Goal: Information Seeking & Learning: Learn about a topic

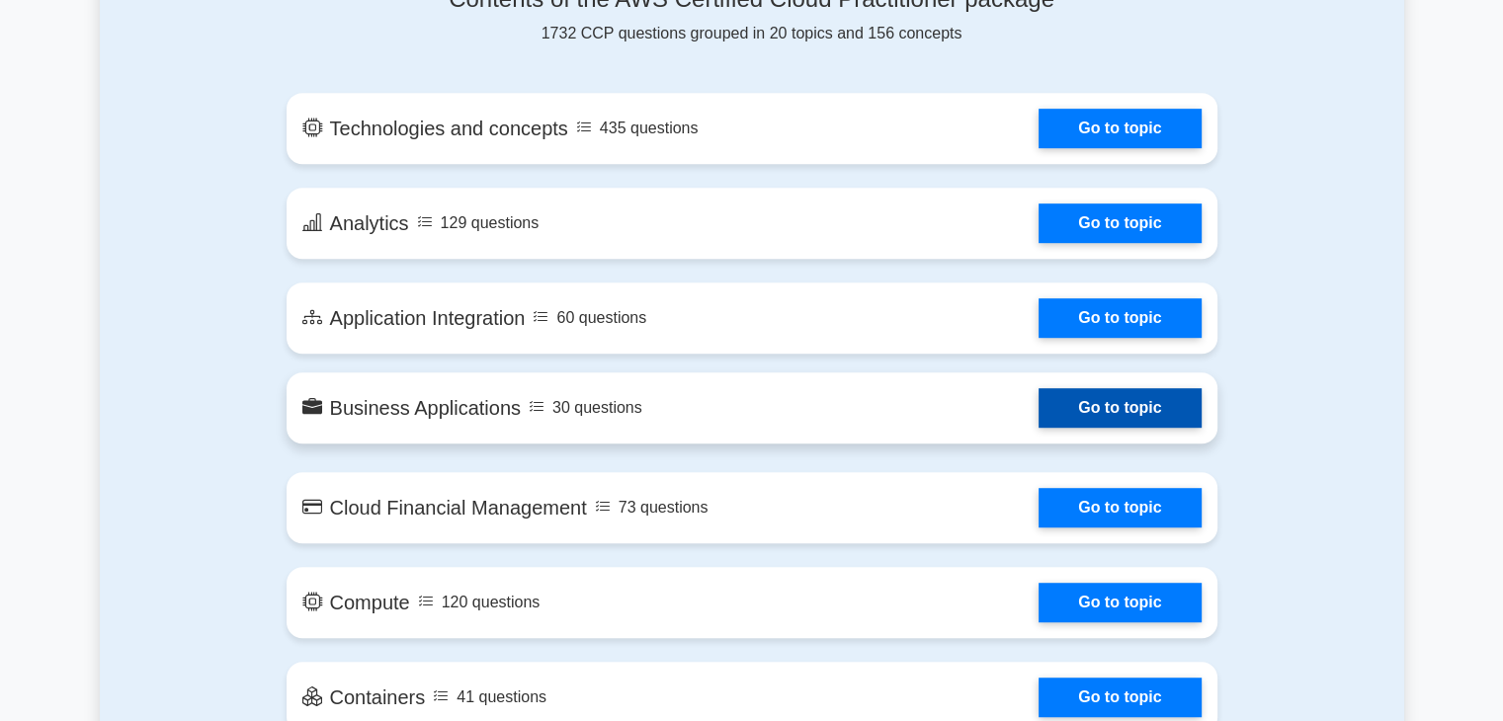
scroll to position [1077, 0]
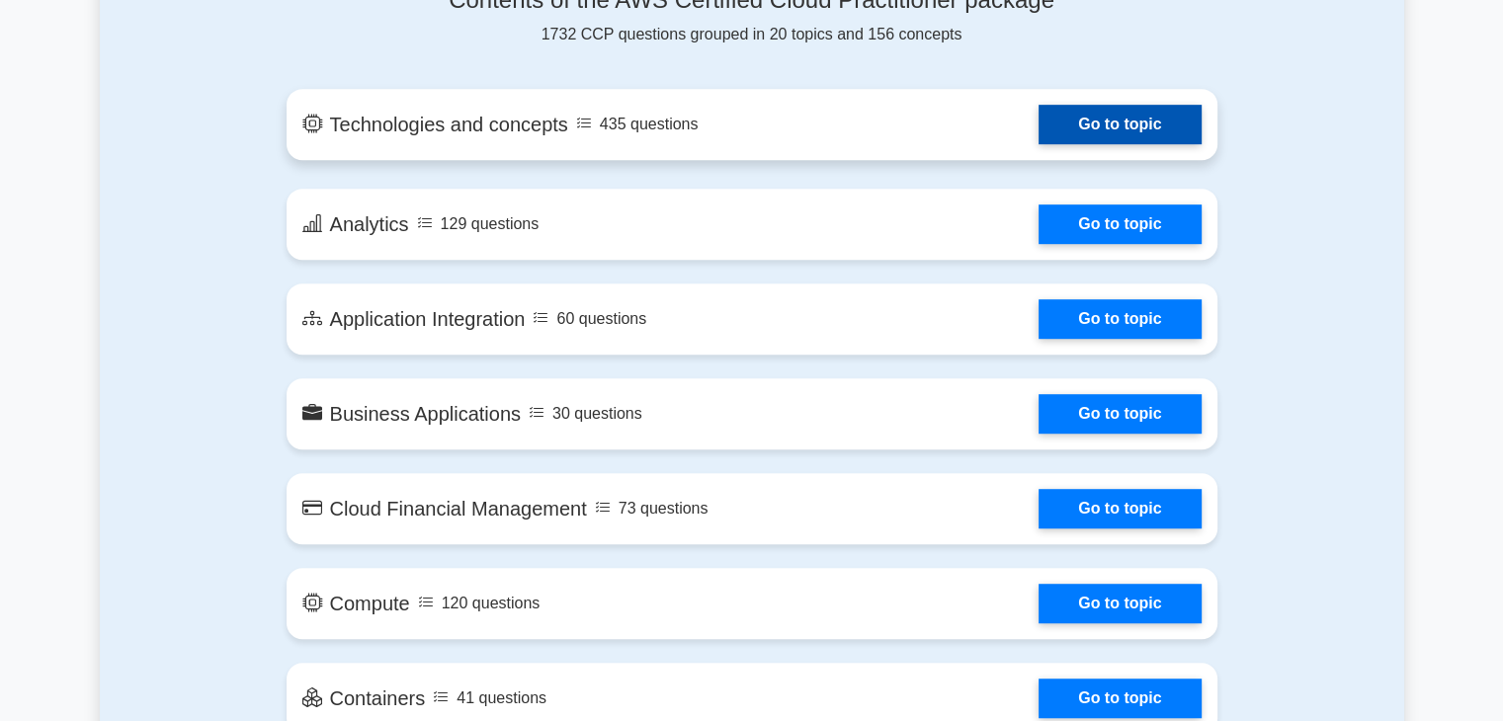
click at [1051, 120] on link "Go to topic" at bounding box center [1119, 125] width 162 height 40
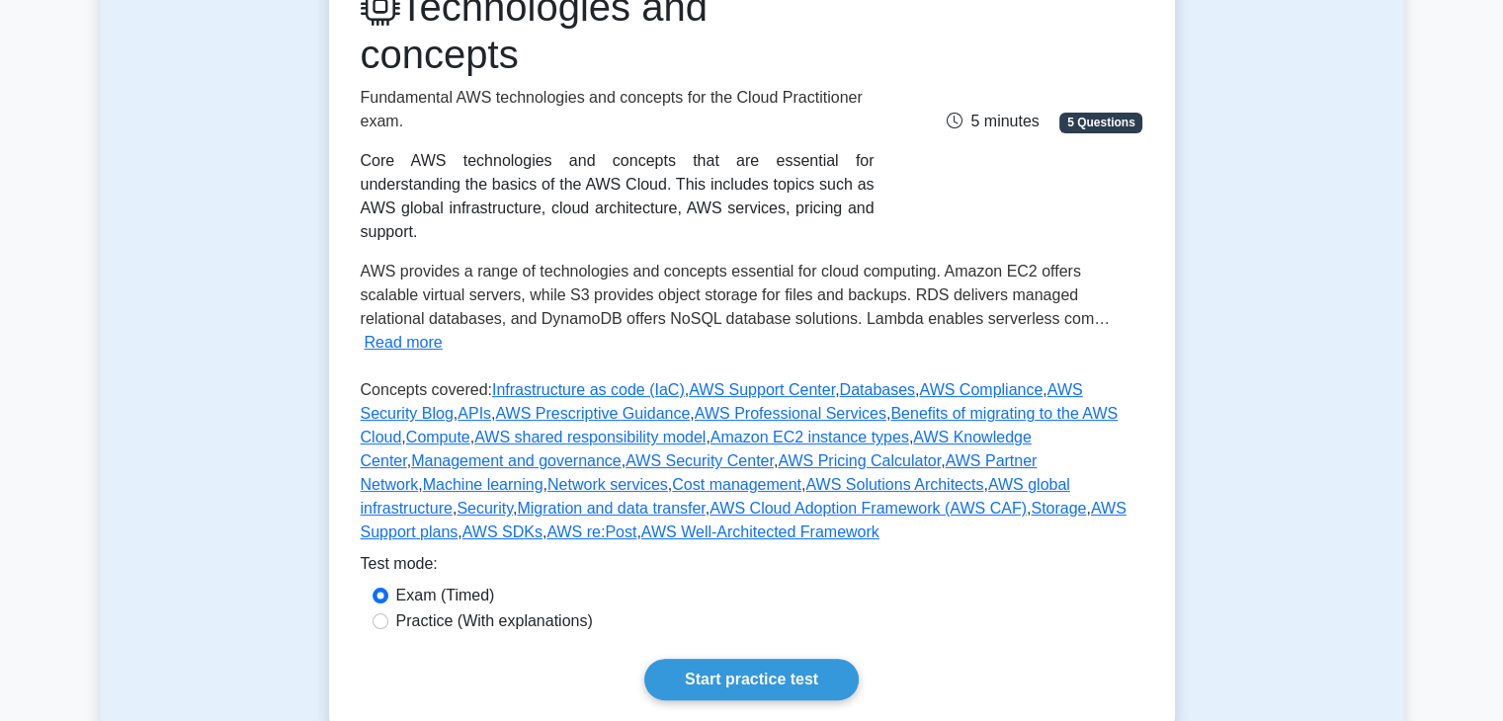
scroll to position [338, 0]
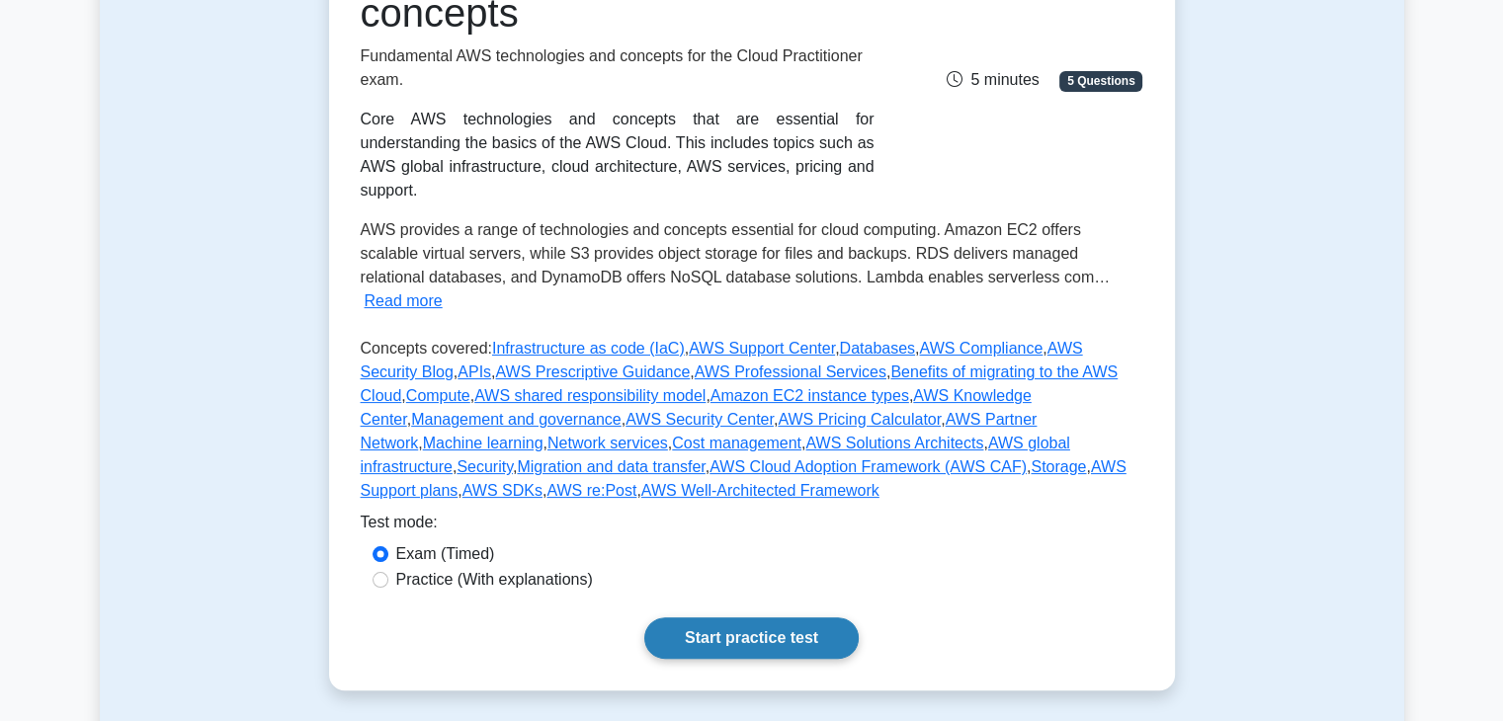
click at [773, 617] on link "Start practice test" at bounding box center [751, 637] width 214 height 41
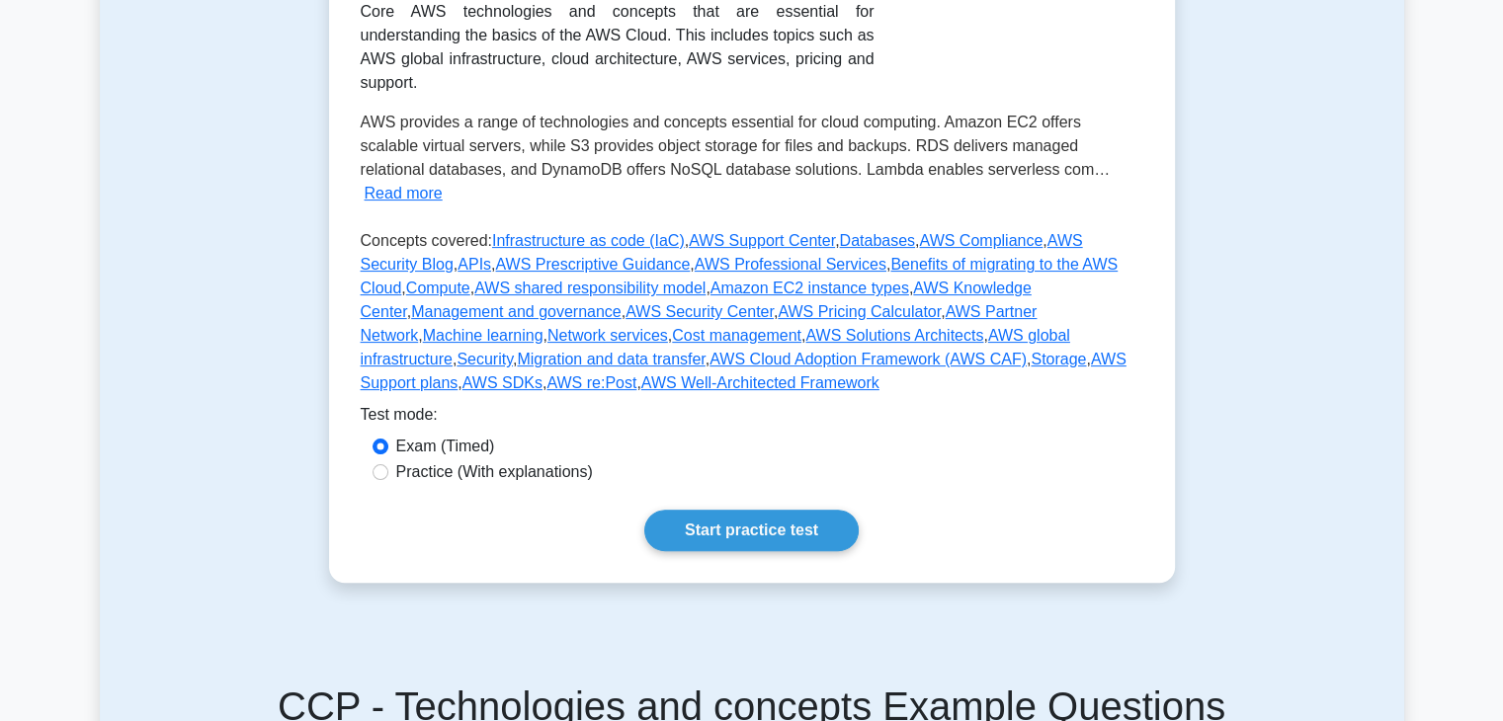
scroll to position [472, 0]
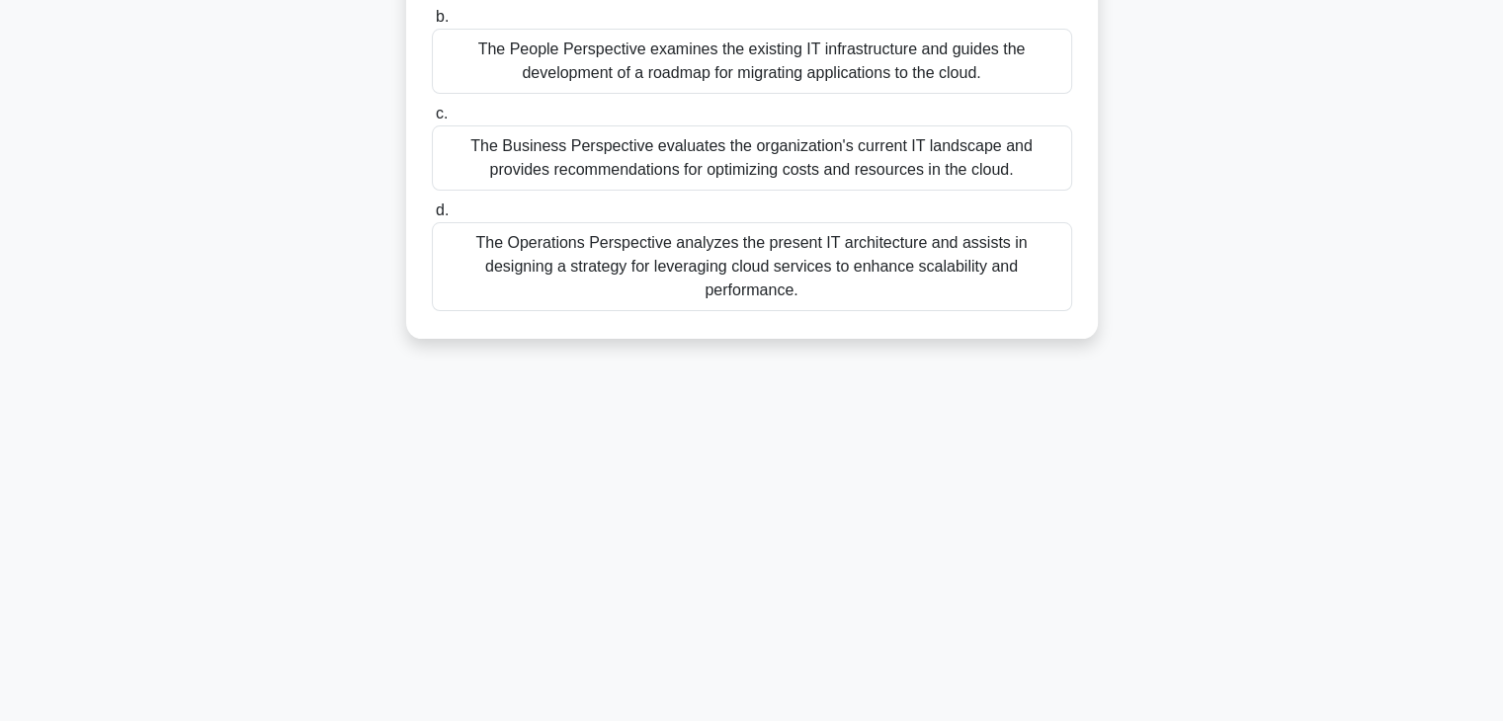
scroll to position [347, 0]
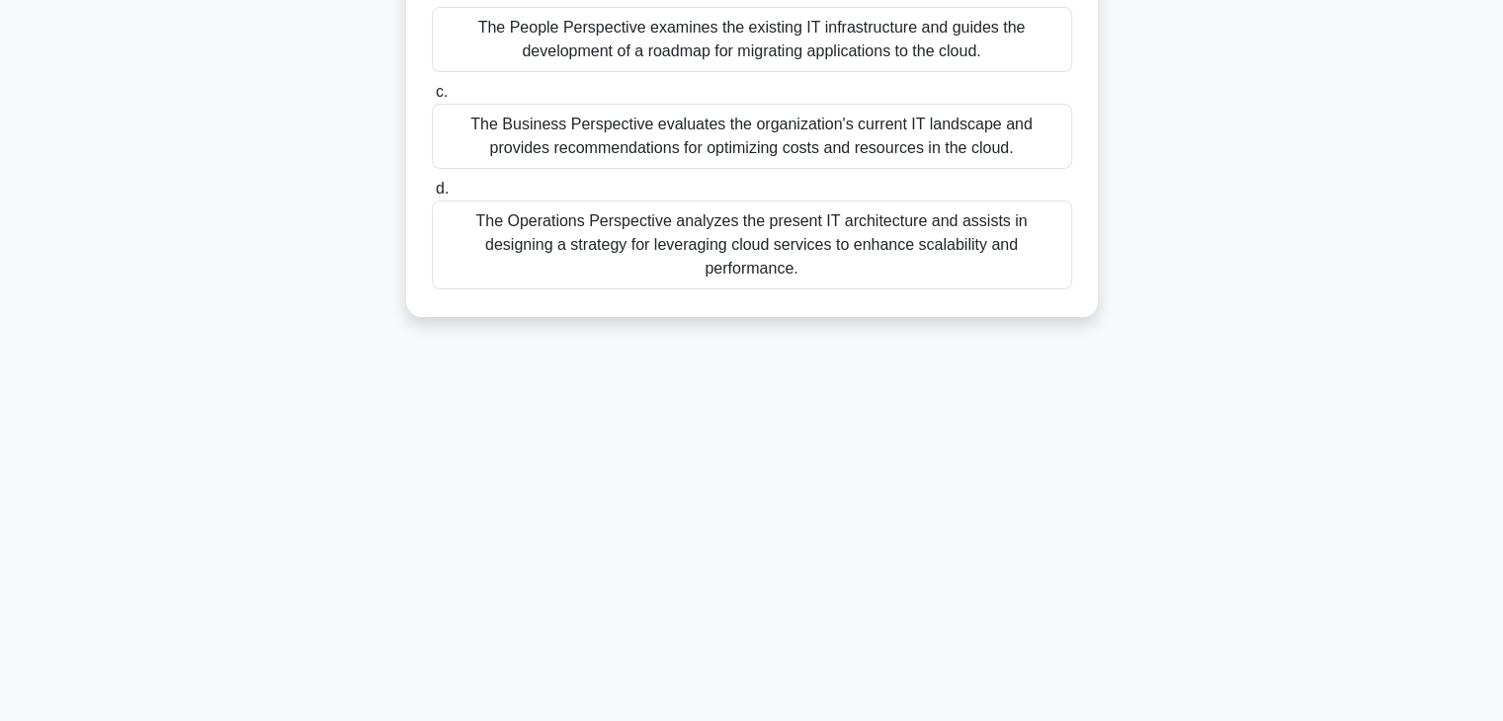
click at [1249, 515] on div "3:25 Stop CCP - Technologies and concepts Intermediate 1/5 According to the AWS…" at bounding box center [752, 219] width 1304 height 988
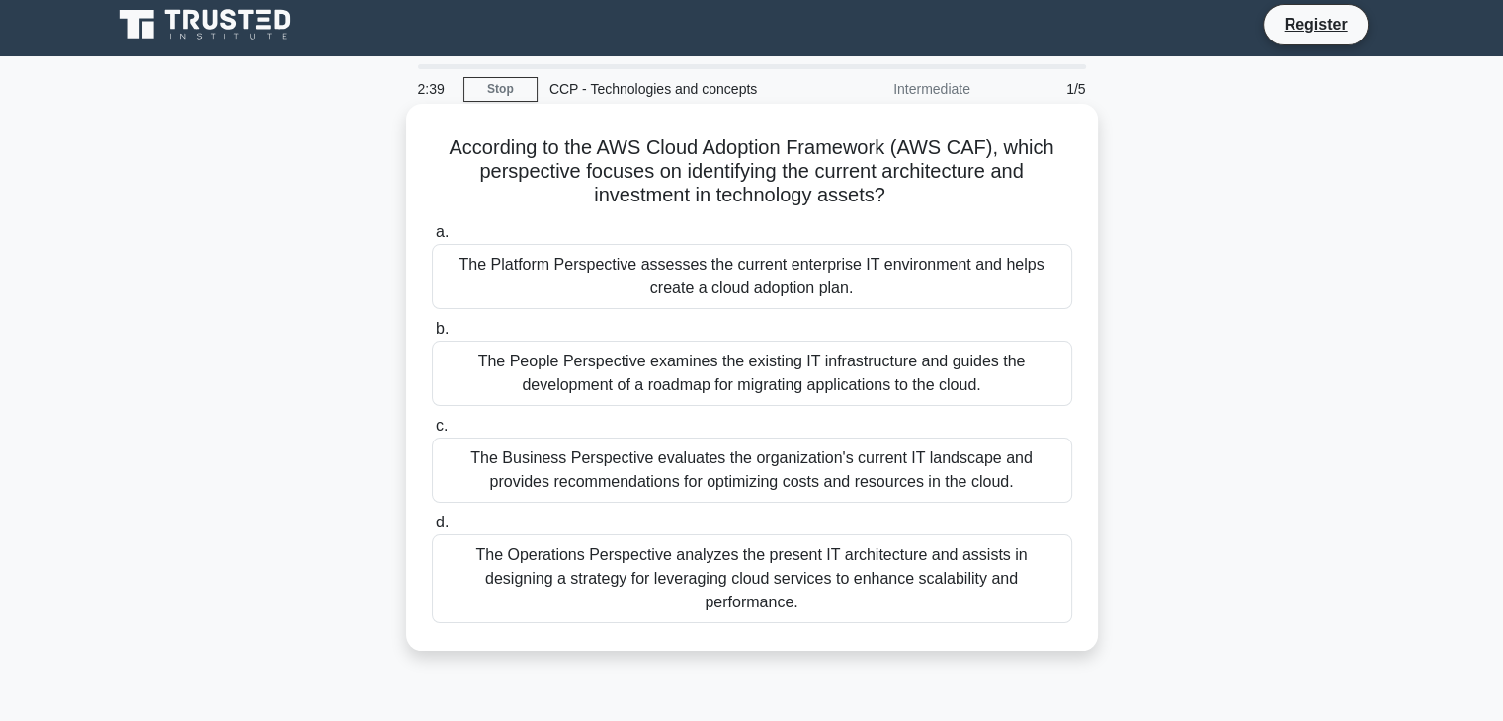
scroll to position [0, 0]
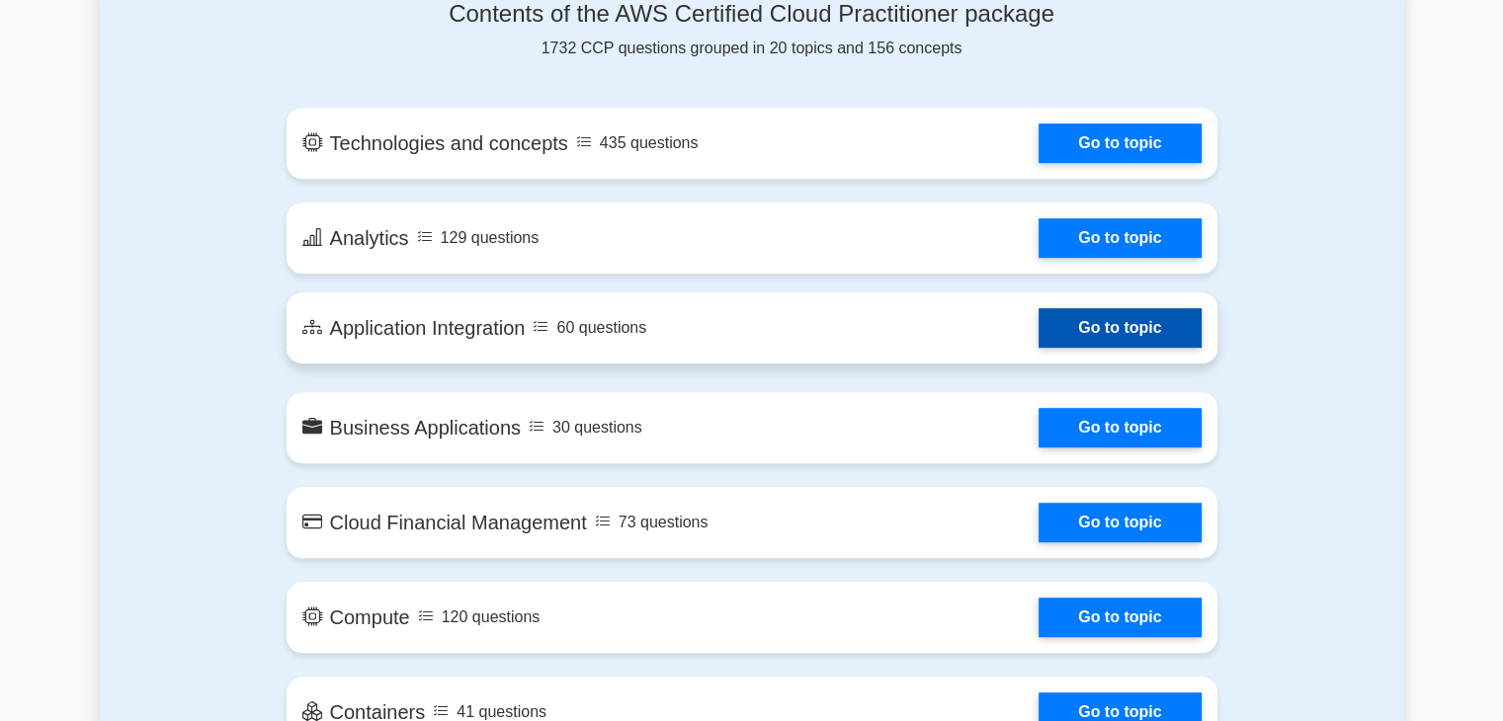
scroll to position [1077, 0]
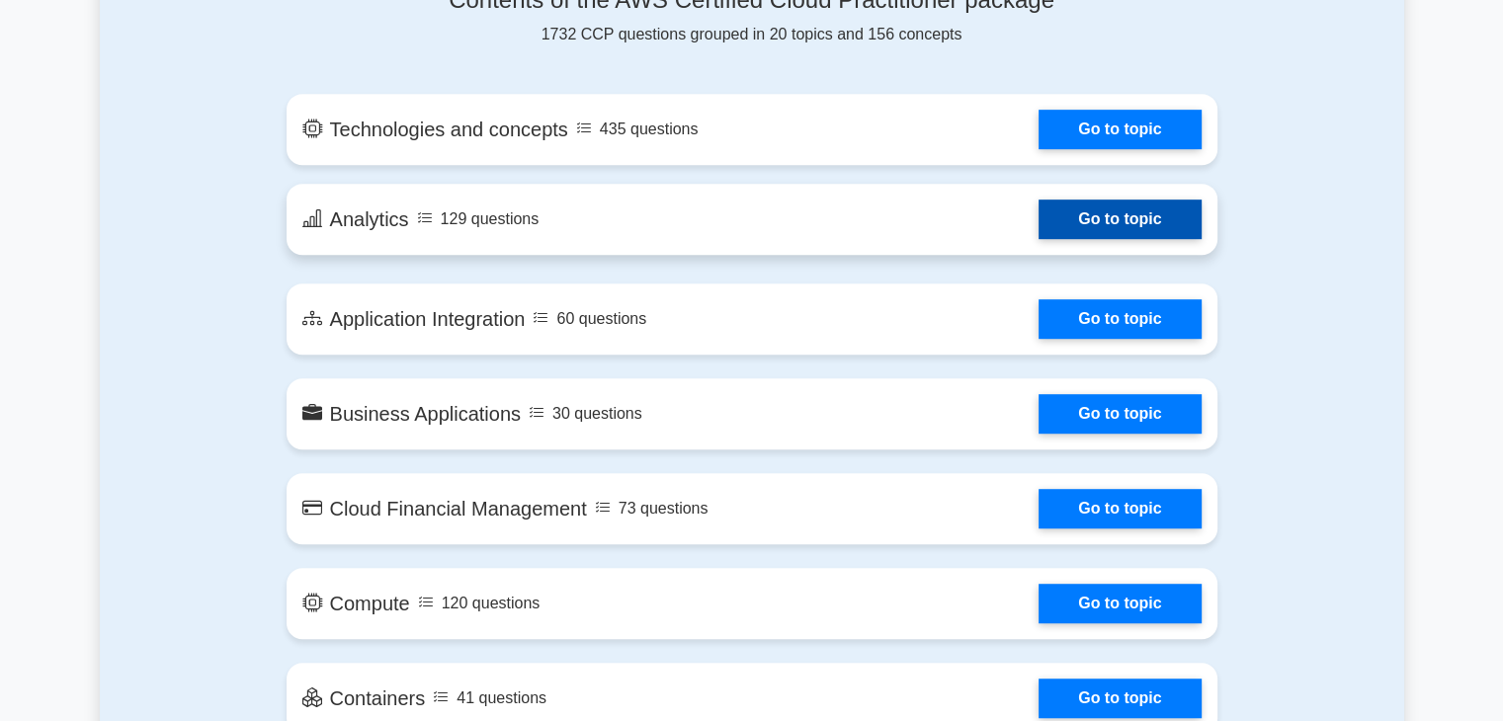
click at [1178, 239] on link "Go to topic" at bounding box center [1119, 220] width 162 height 40
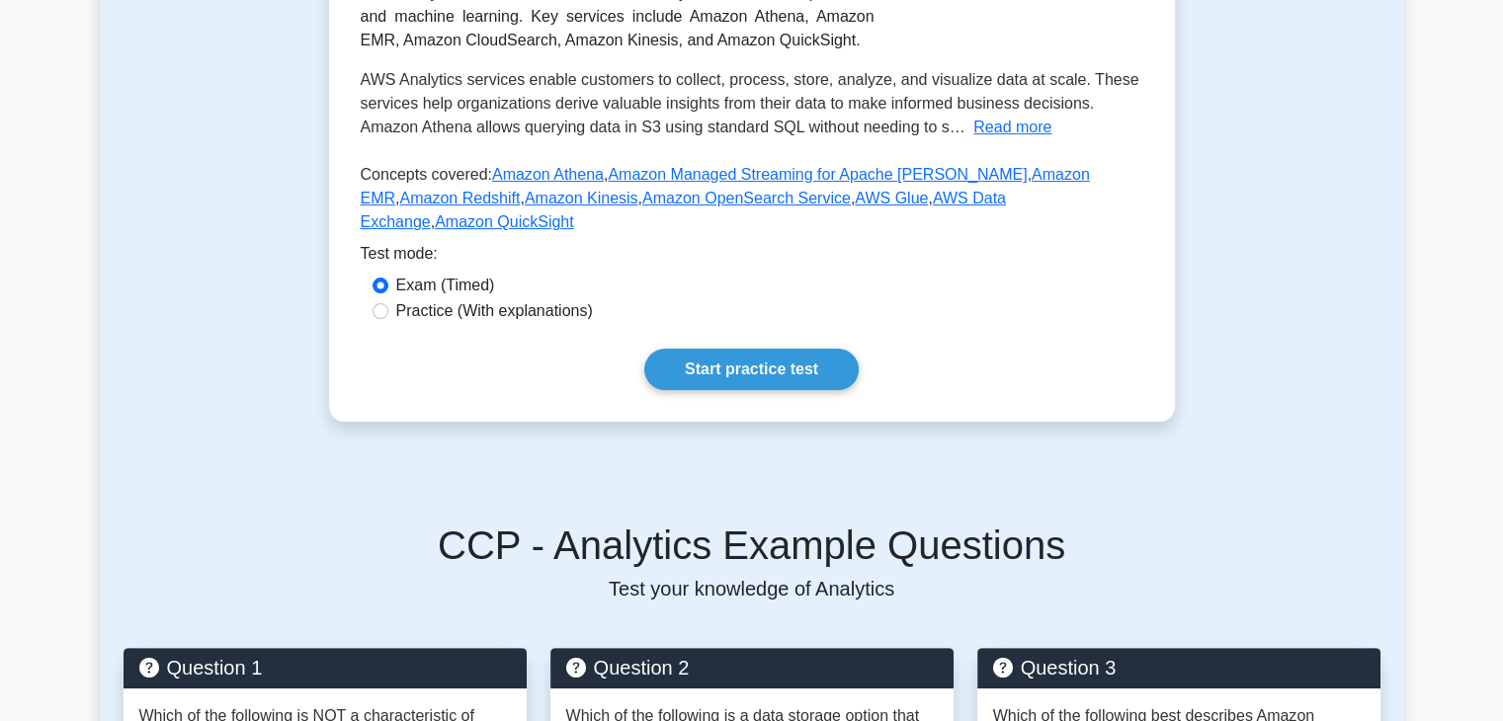
scroll to position [419, 0]
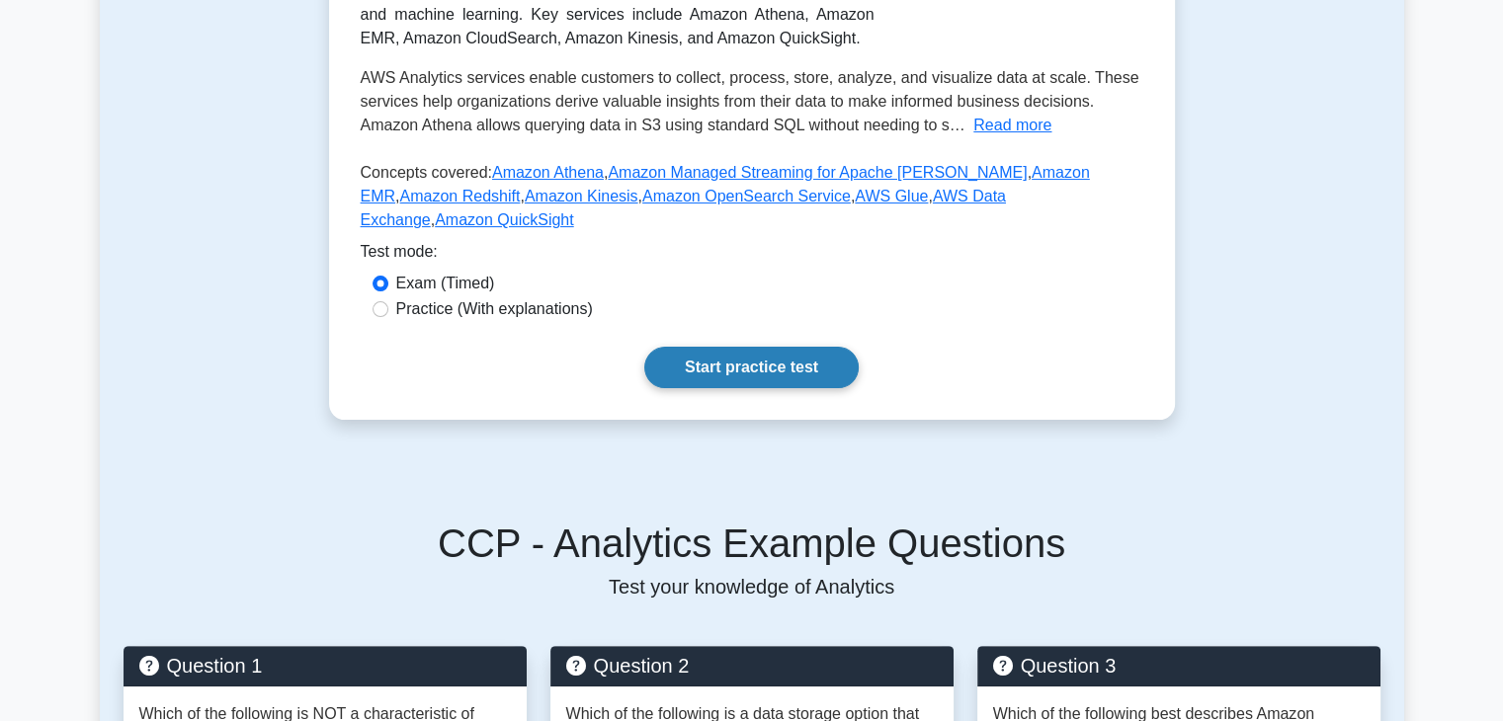
click at [778, 360] on link "Start practice test" at bounding box center [751, 367] width 214 height 41
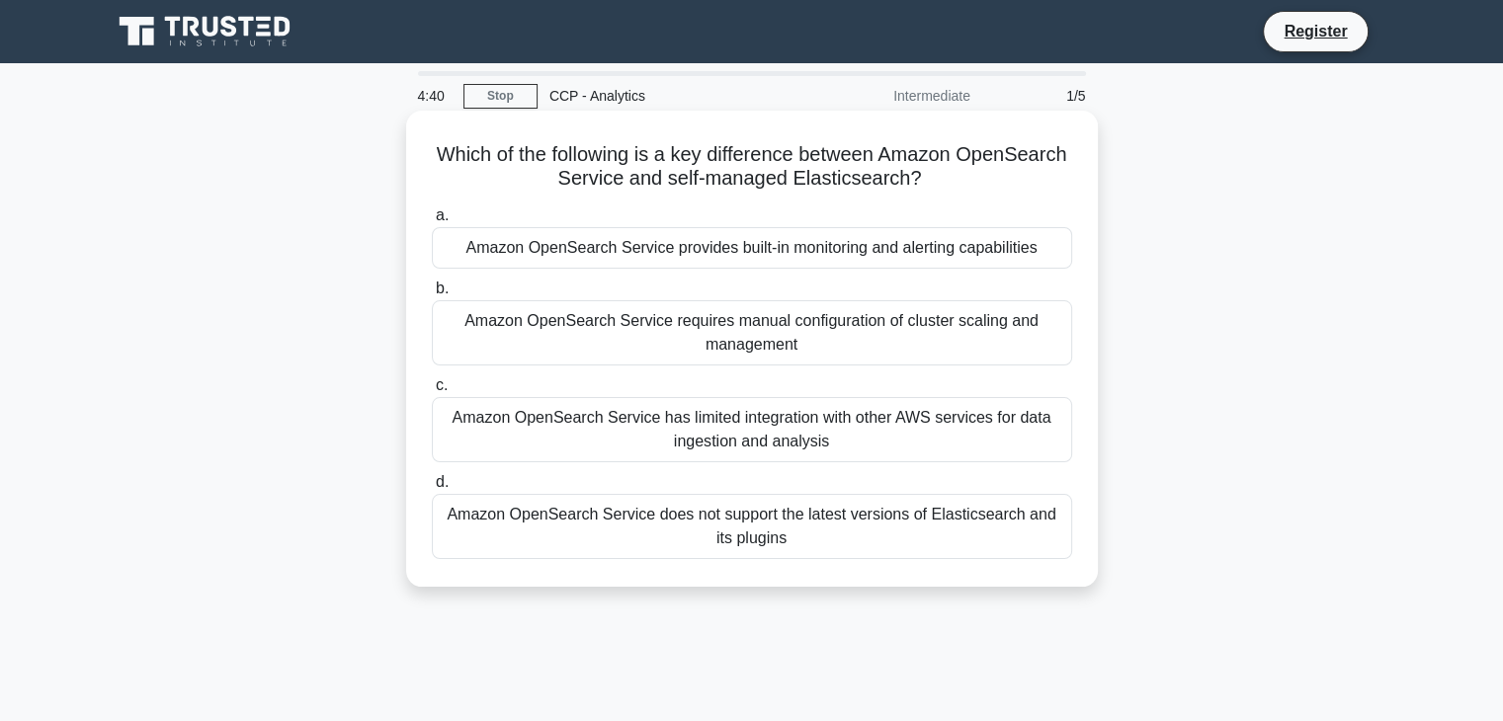
click at [643, 263] on div "Amazon OpenSearch Service provides built-in monitoring and alerting capabilities" at bounding box center [752, 247] width 640 height 41
click at [432, 222] on input "a. Amazon OpenSearch Service provides built-in monitoring and alerting capabili…" at bounding box center [432, 215] width 0 height 13
